Goal: Information Seeking & Learning: Learn about a topic

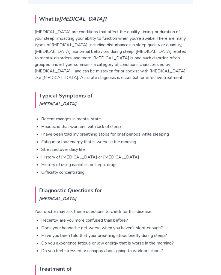
scroll to position [328, 0]
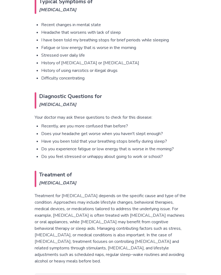
scroll to position [420, 0]
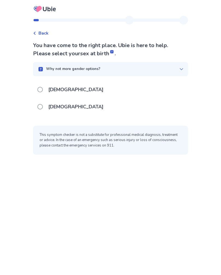
click at [41, 107] on span at bounding box center [39, 106] width 5 height 5
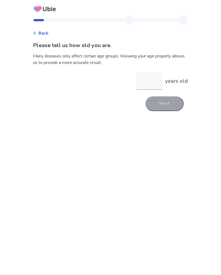
click at [145, 84] on input "years old" at bounding box center [149, 80] width 26 height 17
type input "**"
click at [162, 105] on button "Next" at bounding box center [164, 103] width 38 height 15
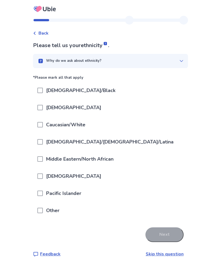
click at [49, 126] on p "Caucasian/White" at bounding box center [66, 125] width 46 height 14
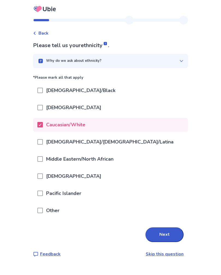
click at [152, 239] on button "Next" at bounding box center [164, 235] width 38 height 15
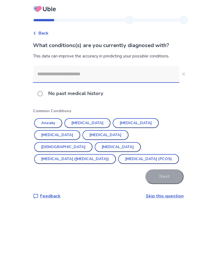
click at [48, 91] on p "No past medical history" at bounding box center [75, 94] width 61 height 14
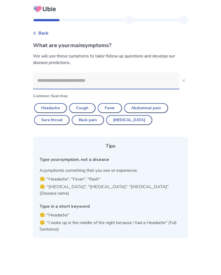
click at [48, 107] on button "Headache" at bounding box center [50, 108] width 33 height 10
type input "********"
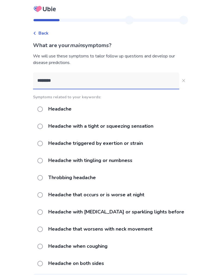
click at [44, 127] on label "Headache with a tight or squeezing sensation" at bounding box center [96, 126] width 119 height 14
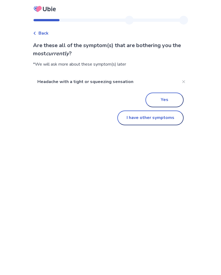
click at [126, 124] on button "I have other symptoms" at bounding box center [150, 118] width 66 height 15
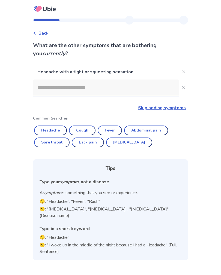
click at [51, 128] on button "Headache" at bounding box center [50, 131] width 33 height 10
type input "********"
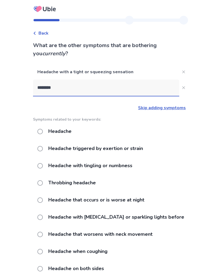
click at [47, 149] on label "Headache triggered by exertion or strain" at bounding box center [91, 149] width 109 height 14
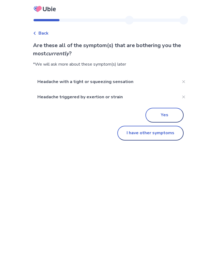
click at [152, 113] on button "Yes" at bounding box center [164, 115] width 38 height 15
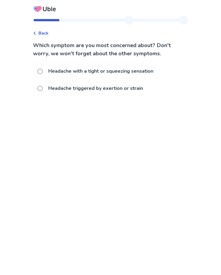
click at [47, 74] on label "Headache with a tight or squeezing sensation" at bounding box center [96, 71] width 119 height 14
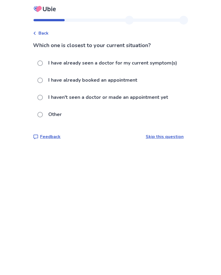
click at [47, 100] on label "I haven't seen a doctor or made an appointment yet" at bounding box center [104, 97] width 134 height 14
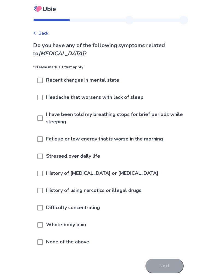
scroll to position [14, 0]
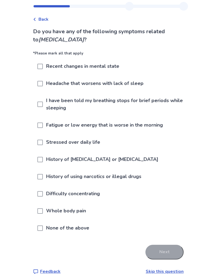
click at [52, 87] on p "Headache that worsens with lack of sleep" at bounding box center [95, 84] width 104 height 14
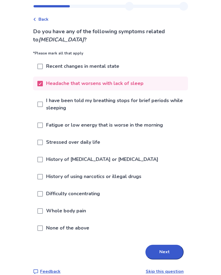
click at [43, 126] on span at bounding box center [39, 125] width 5 height 5
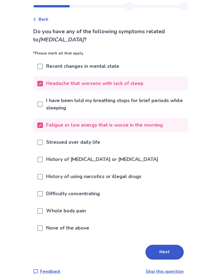
click at [43, 145] on div at bounding box center [39, 142] width 5 height 14
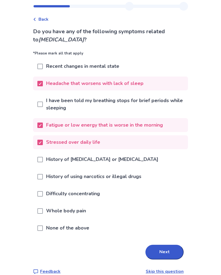
click at [43, 198] on div at bounding box center [39, 194] width 5 height 14
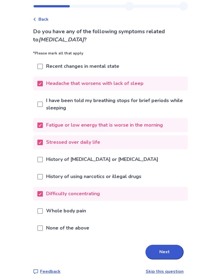
click at [155, 254] on button "Next" at bounding box center [164, 252] width 38 height 15
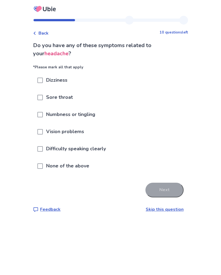
click at [43, 76] on div at bounding box center [39, 80] width 5 height 14
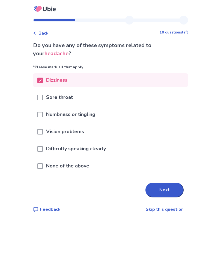
click at [151, 191] on button "Next" at bounding box center [164, 190] width 38 height 15
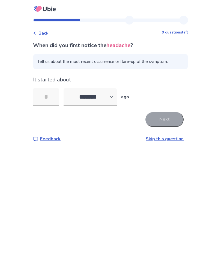
click at [55, 95] on input "tel" at bounding box center [46, 96] width 26 height 17
click at [117, 95] on select "******* ****** ******* ******** *******" at bounding box center [89, 96] width 53 height 17
select select "*"
click at [54, 99] on input "tel" at bounding box center [46, 96] width 26 height 17
type input "*"
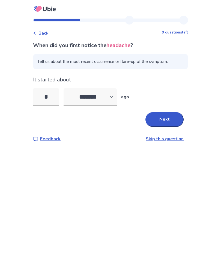
click at [156, 123] on button "Next" at bounding box center [164, 119] width 38 height 15
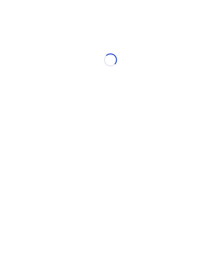
select select "*"
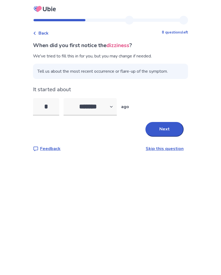
click at [59, 110] on input "*" at bounding box center [46, 106] width 26 height 17
type input "*"
click at [163, 125] on button "Next" at bounding box center [164, 129] width 38 height 15
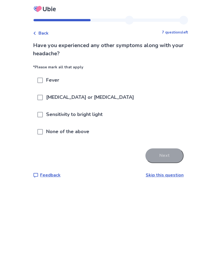
click at [50, 131] on p "None of the above" at bounding box center [68, 132] width 50 height 14
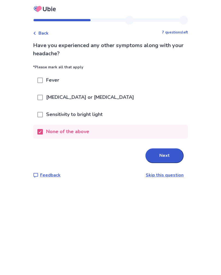
click at [150, 159] on button "Next" at bounding box center [164, 156] width 38 height 15
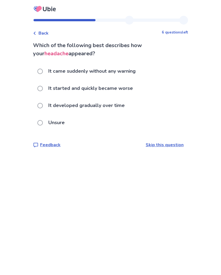
click at [47, 68] on label "It came suddenly without any warning" at bounding box center [87, 71] width 101 height 14
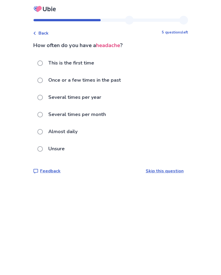
click at [52, 129] on p "Almost daily" at bounding box center [63, 132] width 36 height 14
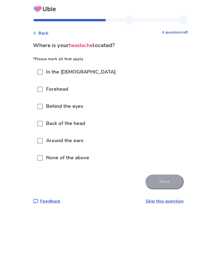
click at [43, 90] on span at bounding box center [39, 89] width 5 height 5
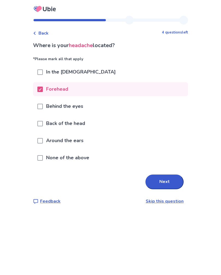
click at [43, 68] on div at bounding box center [39, 72] width 5 height 14
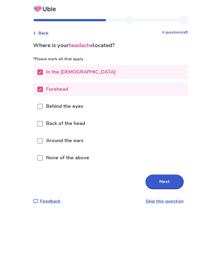
click at [149, 183] on button "Next" at bounding box center [164, 182] width 38 height 15
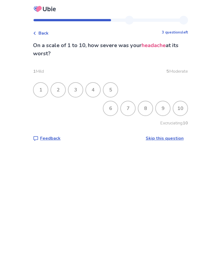
click at [111, 90] on div "5" at bounding box center [110, 90] width 14 height 14
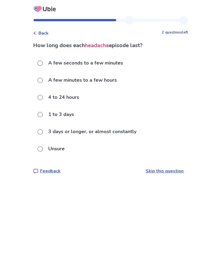
click at [50, 79] on p "A few minutes to a few hours" at bounding box center [82, 80] width 75 height 14
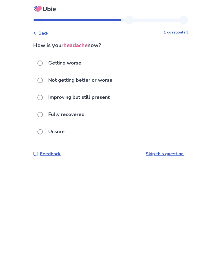
click at [44, 33] on span "Back" at bounding box center [43, 33] width 10 height 7
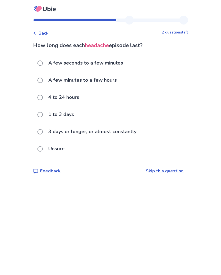
click at [43, 96] on span at bounding box center [39, 97] width 5 height 5
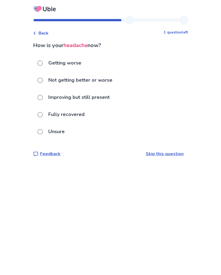
click at [47, 97] on label "Improving but still present" at bounding box center [74, 97] width 75 height 14
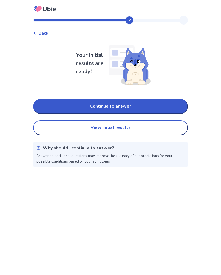
click at [61, 120] on button "View initial results" at bounding box center [110, 127] width 155 height 15
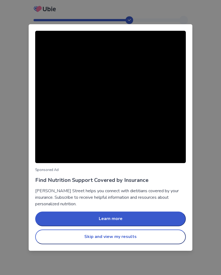
click at [29, 109] on div "Sponsored Ad Find Nutrition Support Covered by Insurance Berry Street helps you…" at bounding box center [110, 137] width 163 height 227
click at [29, 107] on div "Sponsored Ad Find Nutrition Support Covered by Insurance Berry Street helps you…" at bounding box center [110, 137] width 163 height 227
click at [87, 230] on button "Skip and view my results" at bounding box center [110, 237] width 150 height 15
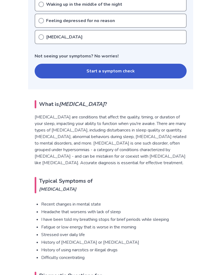
scroll to position [241, 0]
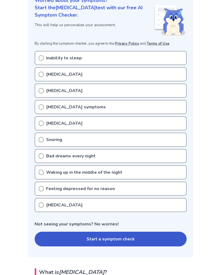
scroll to position [75, 0]
